Goal: Information Seeking & Learning: Learn about a topic

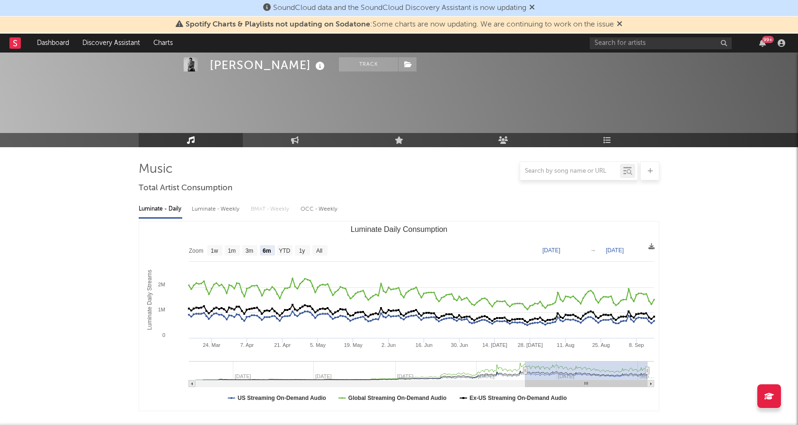
select select "6m"
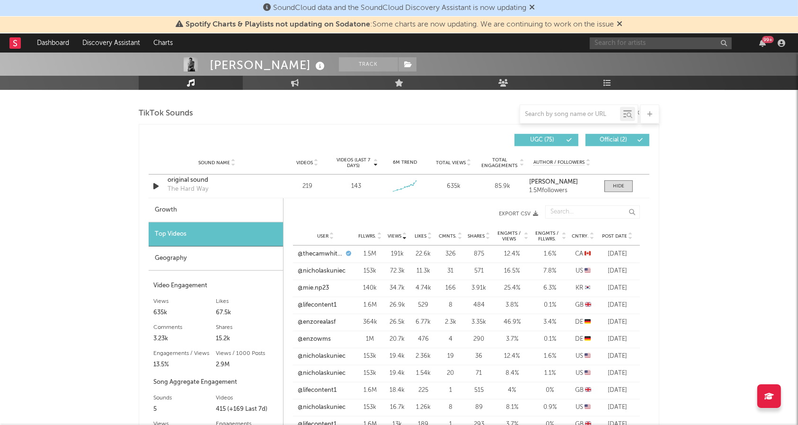
click at [697, 40] on input "text" at bounding box center [661, 43] width 142 height 12
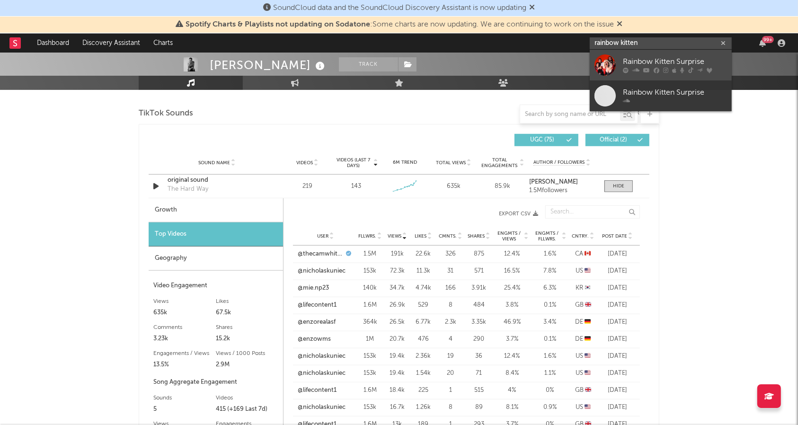
type input "rainbow kitten"
click at [679, 63] on div "Rainbow Kitten Surprise" at bounding box center [675, 61] width 104 height 11
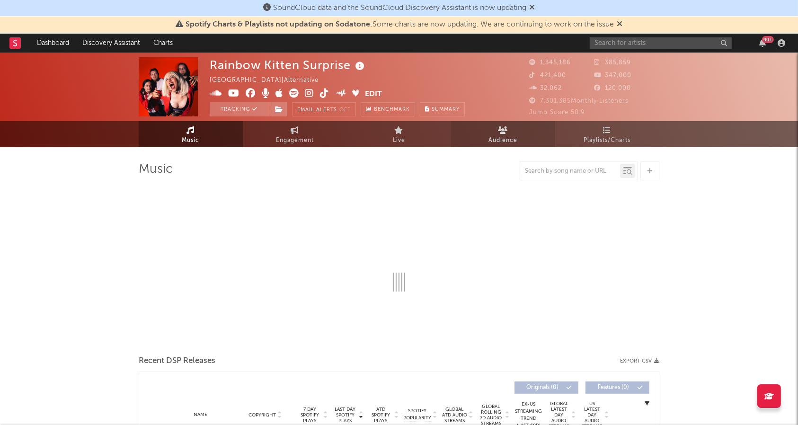
select select "6m"
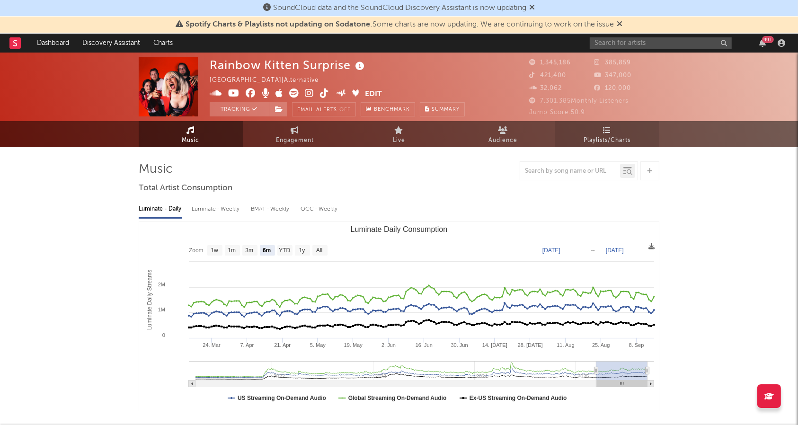
click at [596, 142] on span "Playlists/Charts" at bounding box center [607, 140] width 47 height 11
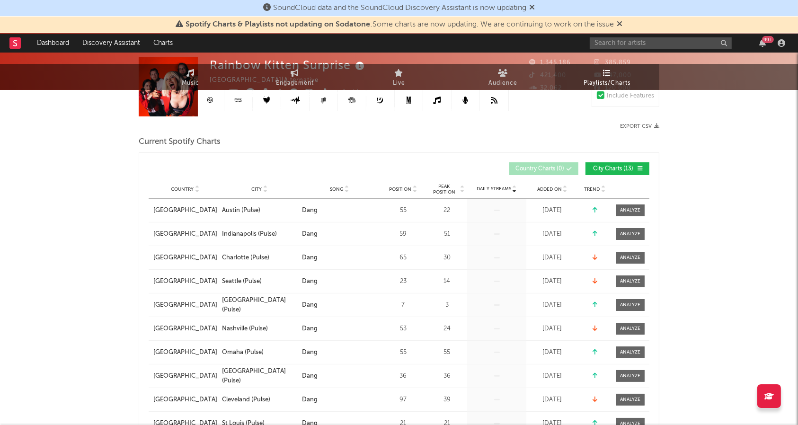
scroll to position [189, 0]
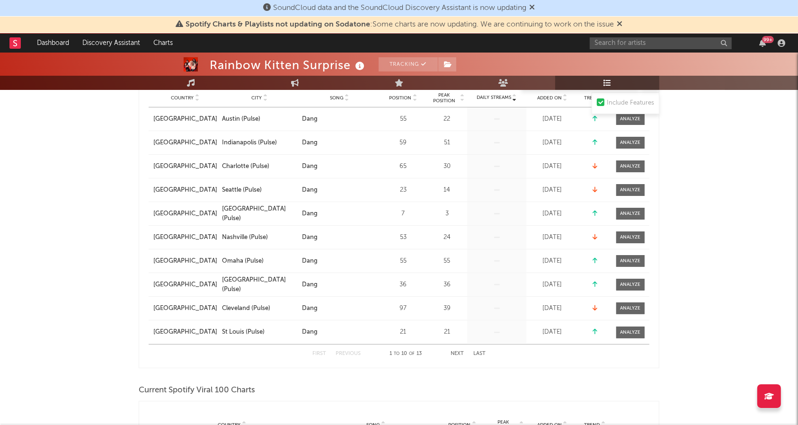
click at [457, 351] on button "Next" at bounding box center [457, 353] width 13 height 5
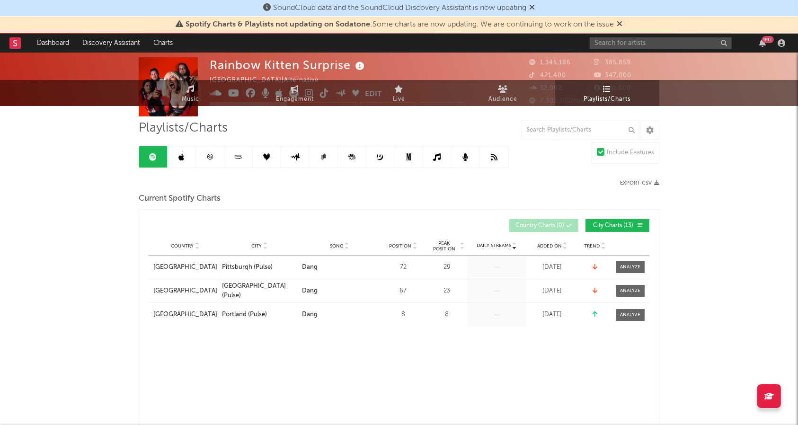
scroll to position [0, 0]
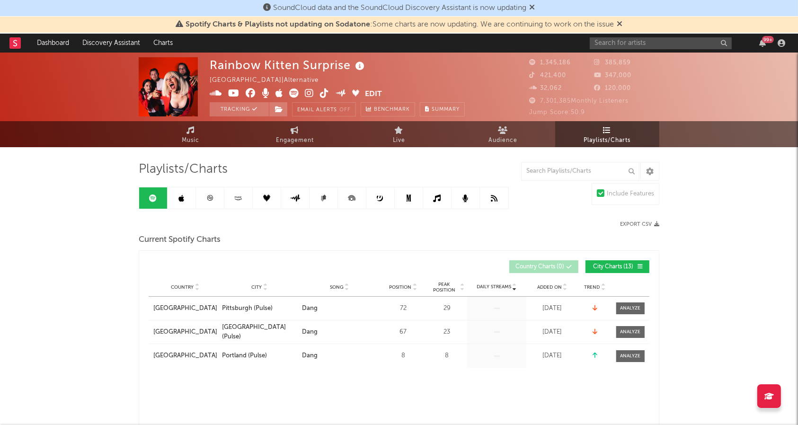
click at [224, 193] on link at bounding box center [210, 198] width 28 height 21
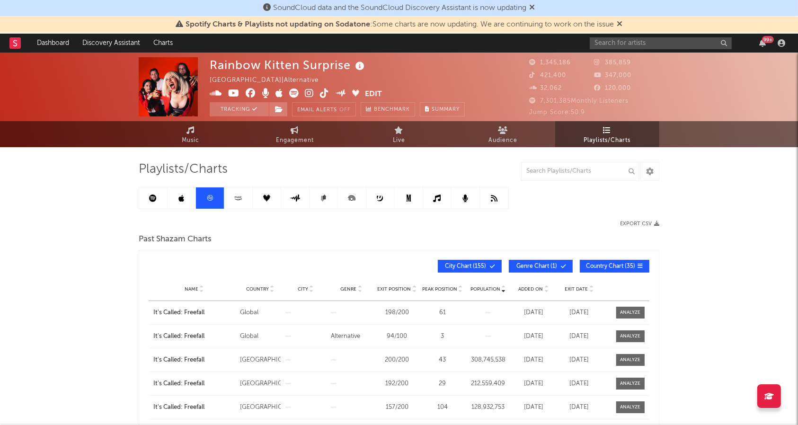
click at [179, 288] on div "Name" at bounding box center [194, 289] width 82 height 7
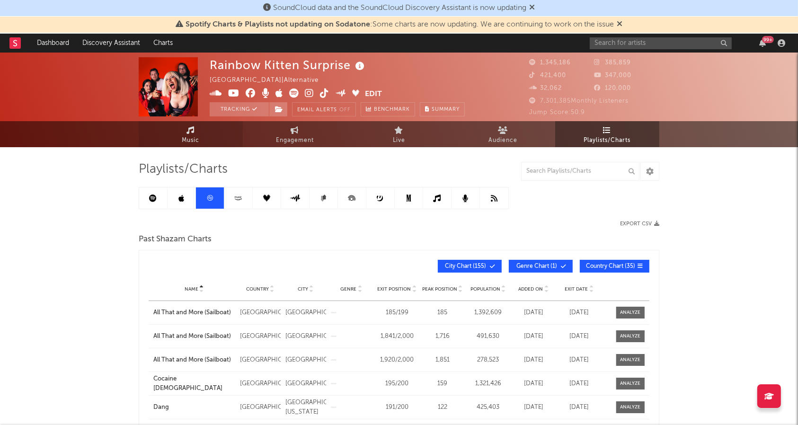
click at [177, 127] on link "Music" at bounding box center [191, 134] width 104 height 26
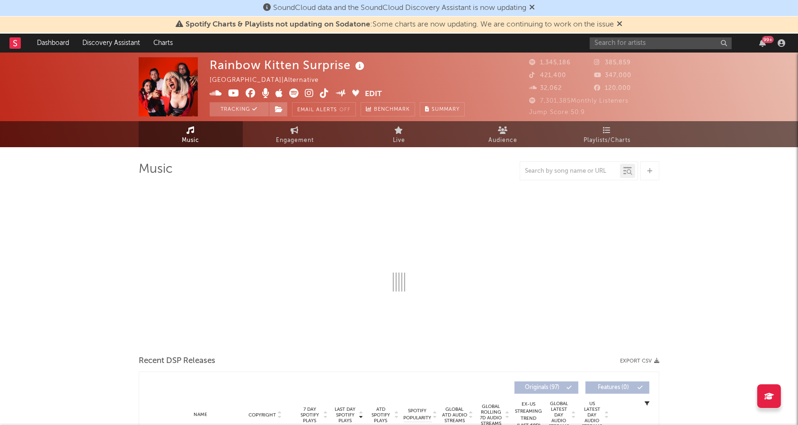
select select "6m"
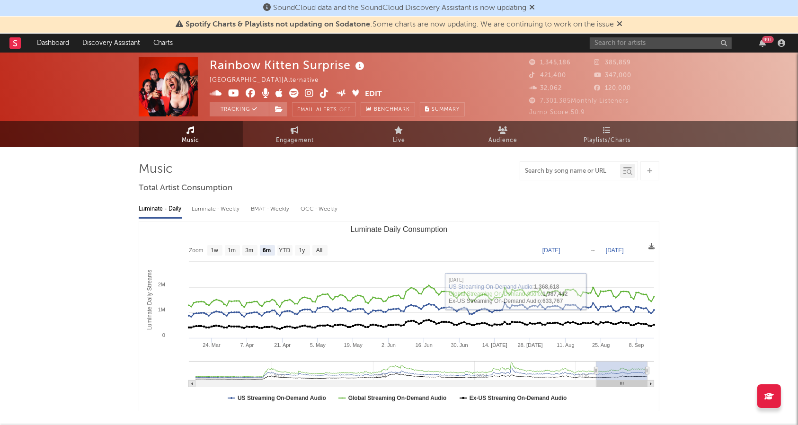
click at [579, 170] on input "text" at bounding box center [570, 172] width 100 height 8
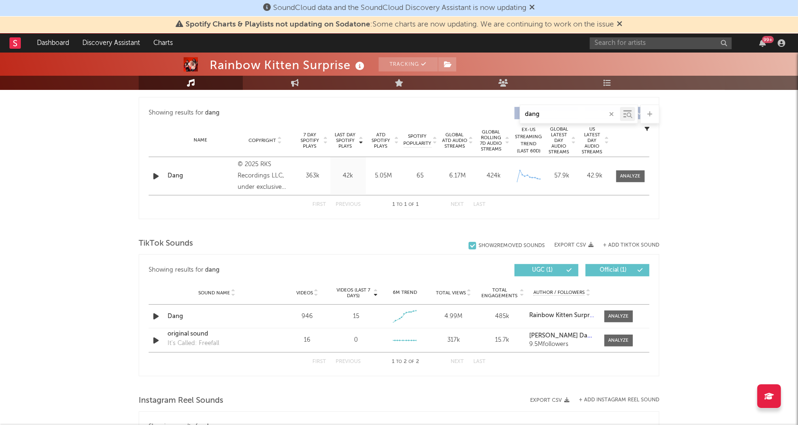
scroll to position [442, 0]
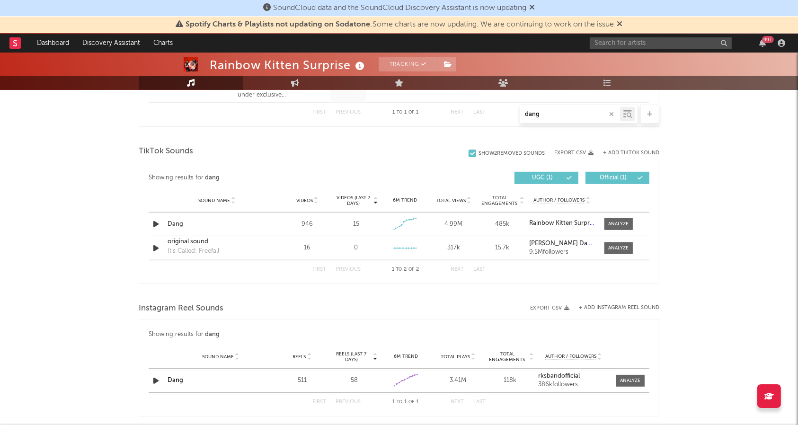
type input "dang"
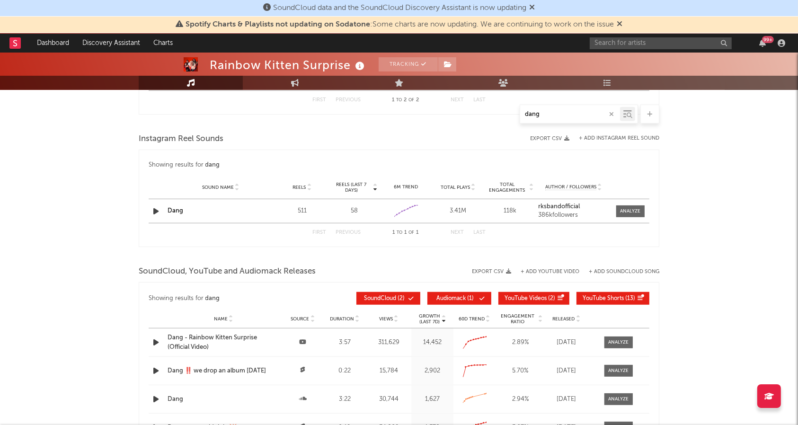
scroll to position [631, 0]
